Goal: Manage account settings

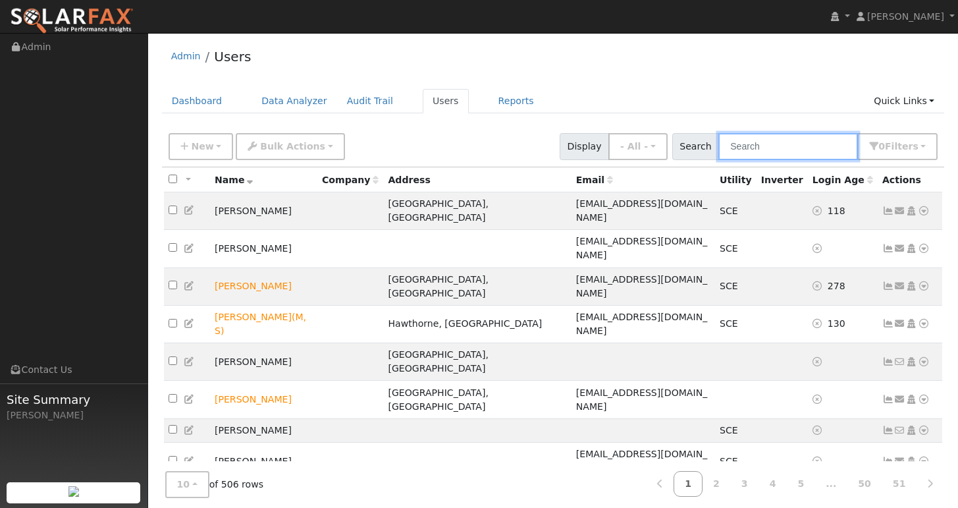
click at [770, 144] on input "text" at bounding box center [788, 146] width 140 height 27
paste input "[EMAIL_ADDRESS][DOMAIN_NAME]"
type input "[EMAIL_ADDRESS][DOMAIN_NAME]"
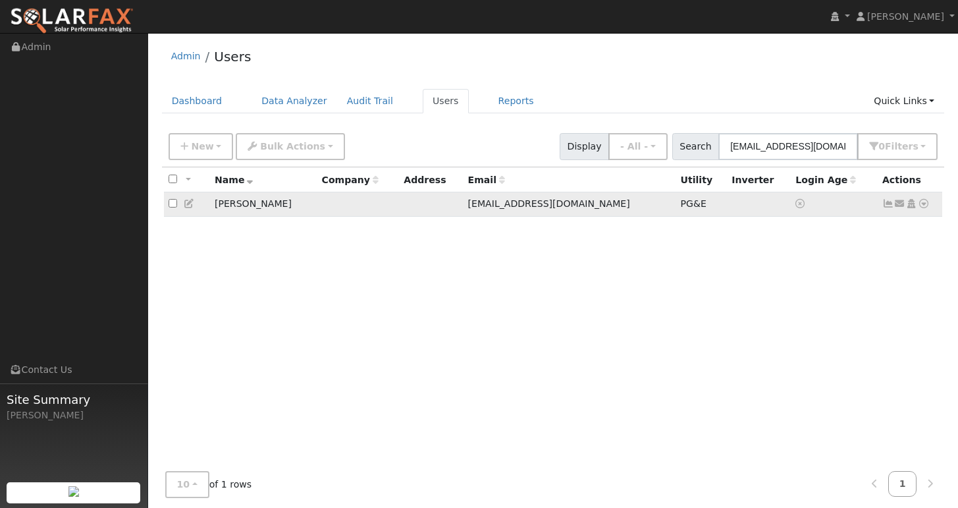
click at [888, 206] on icon at bounding box center [888, 203] width 12 height 9
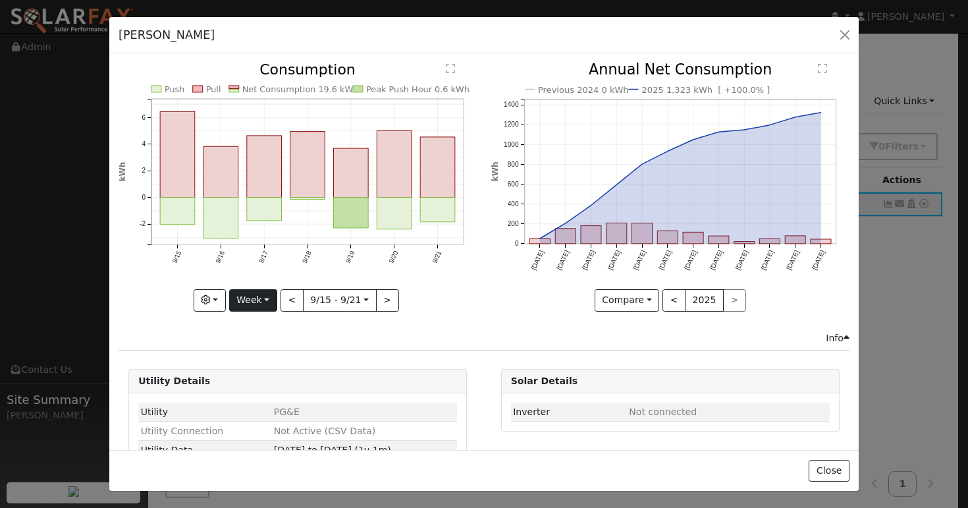
click at [261, 295] on button "Week" at bounding box center [253, 300] width 48 height 22
click at [258, 379] on link "Year" at bounding box center [276, 382] width 92 height 18
type input "[DATE]"
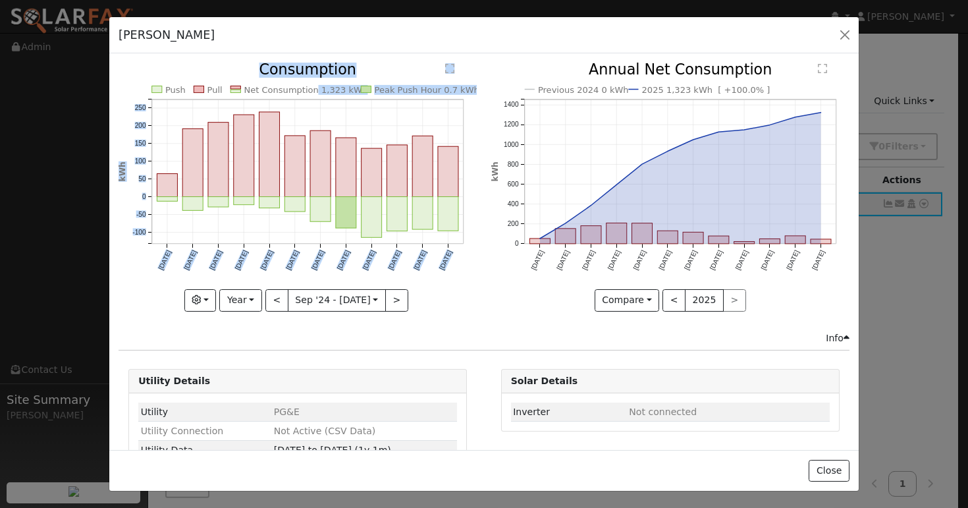
copy g "1,323 kWh Peak Push Hour 0.7 kWh [DATE] Oct '[DATE] Dec '[DATE] Feb '[DATE] Apr…"
drag, startPoint x: 307, startPoint y: 91, endPoint x: 350, endPoint y: 92, distance: 42.8
click at [350, 92] on icon "Push Pull Net Consumption 1,323 kWh Peak Push Hour 0.7 kWh [DATE] Oct '[DATE] D…" at bounding box center [298, 183] width 358 height 240
click at [361, 86] on rect at bounding box center [366, 89] width 10 height 7
drag, startPoint x: 350, startPoint y: 90, endPoint x: 313, endPoint y: 90, distance: 36.9
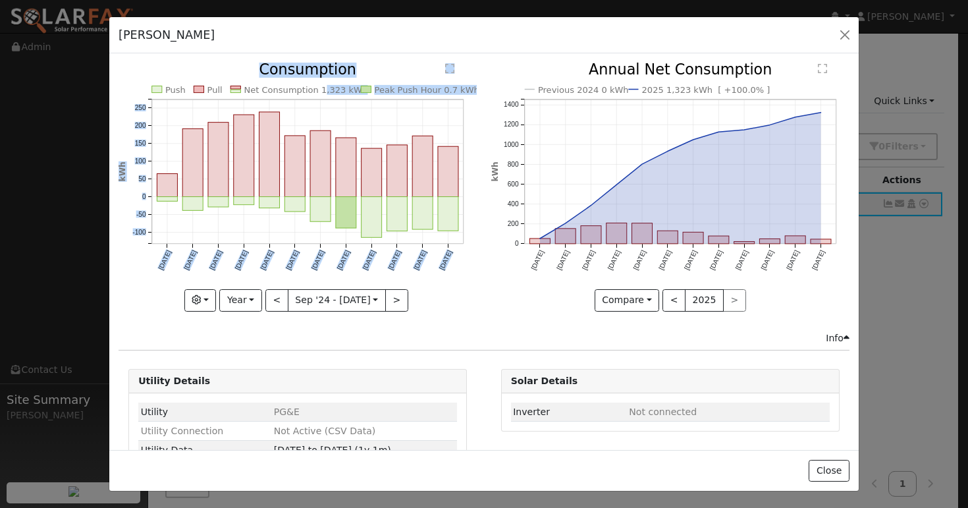
click at [313, 90] on icon "Push Pull Net Consumption 1,323 kWh Peak Push Hour 0.7 kWh [DATE] Oct '[DATE] D…" at bounding box center [298, 183] width 358 height 240
click at [346, 76] on text "Consumption" at bounding box center [307, 69] width 97 height 17
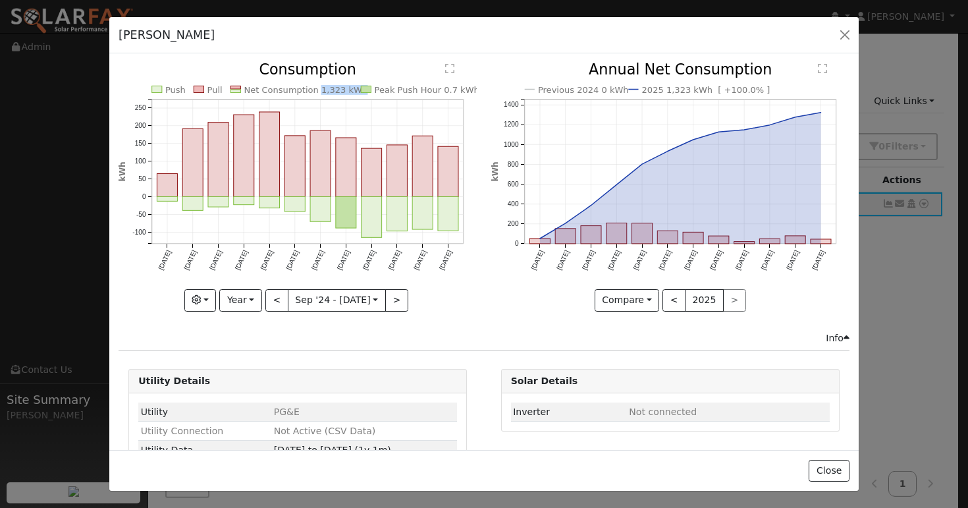
copy text "1,323 kWh"
drag, startPoint x: 309, startPoint y: 91, endPoint x: 347, endPoint y: 90, distance: 38.2
click at [347, 90] on text "Net Consumption 1,323 kWh" at bounding box center [306, 90] width 124 height 10
